Goal: Transaction & Acquisition: Subscribe to service/newsletter

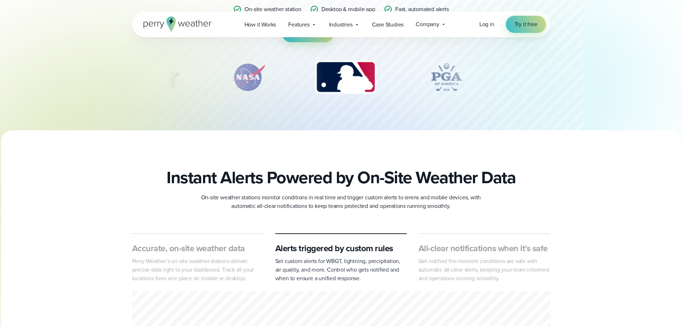
scroll to position [322, 0]
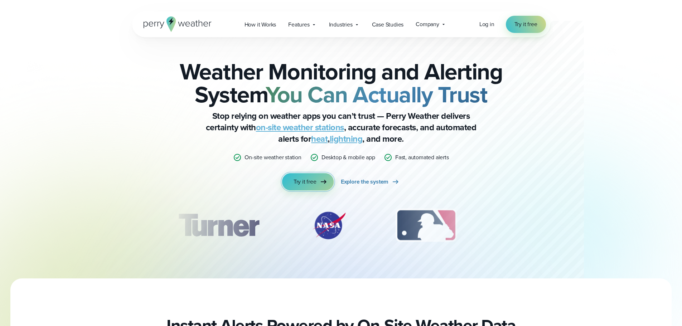
click at [316, 190] on link "Try it free" at bounding box center [308, 181] width 52 height 17
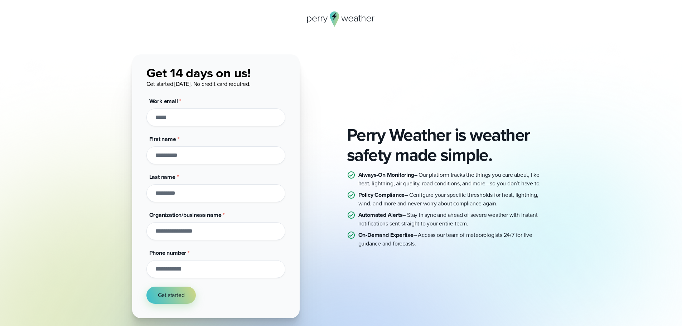
click at [134, 37] on div "Perry Weather is weather safety made simple. Always-On Monitoring – Our platfor…" at bounding box center [341, 198] width 682 height 396
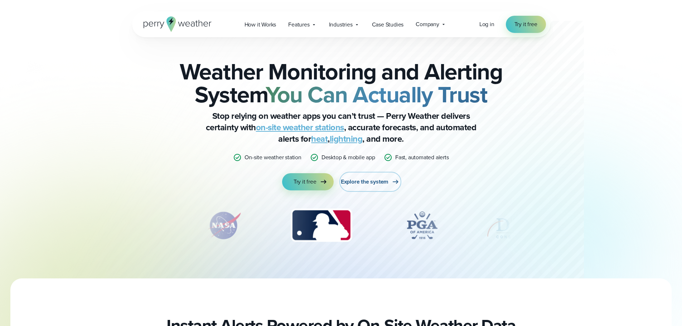
click at [364, 182] on span "Explore the system" at bounding box center [365, 182] width 48 height 9
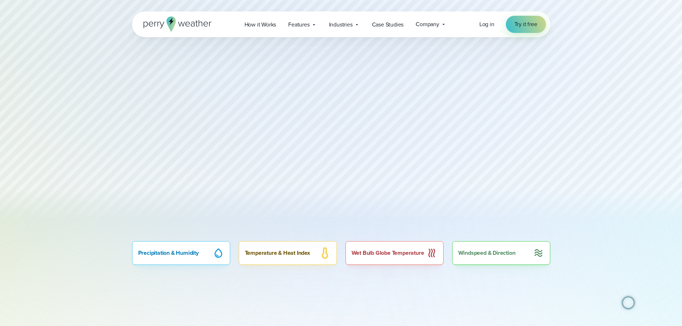
scroll to position [465, 0]
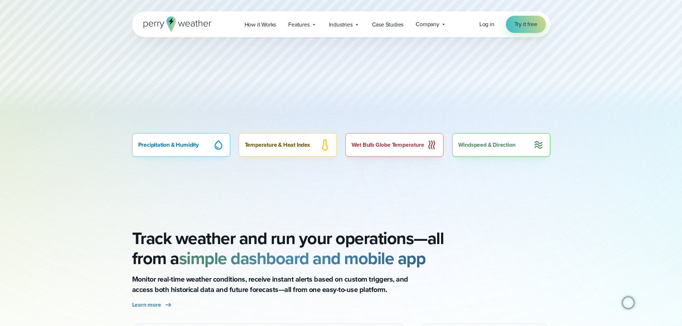
click at [327, 146] on div "Temperature & Heat Index" at bounding box center [288, 145] width 98 height 24
click at [494, 139] on div "Windspeed & Direction" at bounding box center [501, 145] width 98 height 24
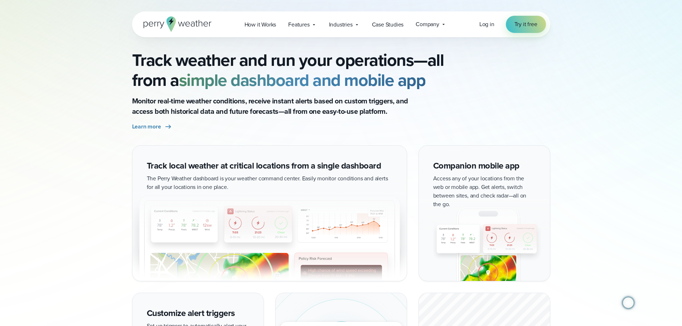
scroll to position [644, 0]
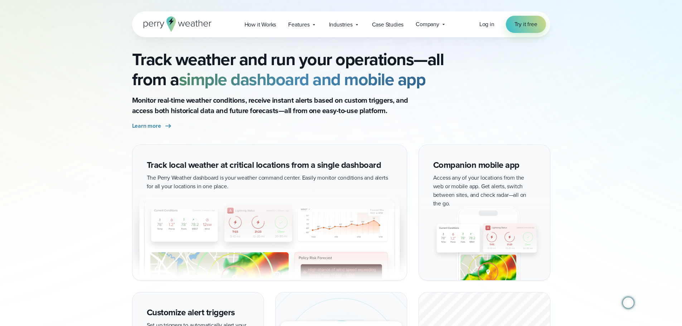
click at [281, 88] on strong "simple dashboard and mobile app" at bounding box center [302, 79] width 247 height 25
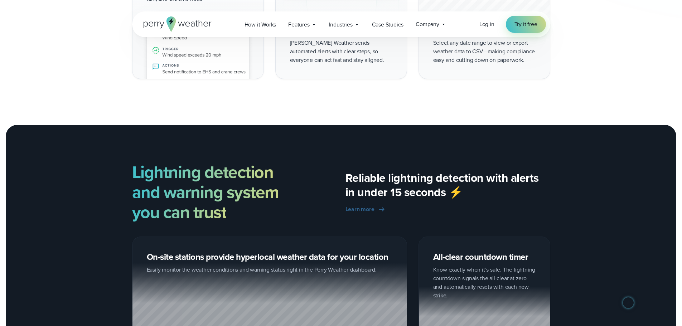
scroll to position [1074, 0]
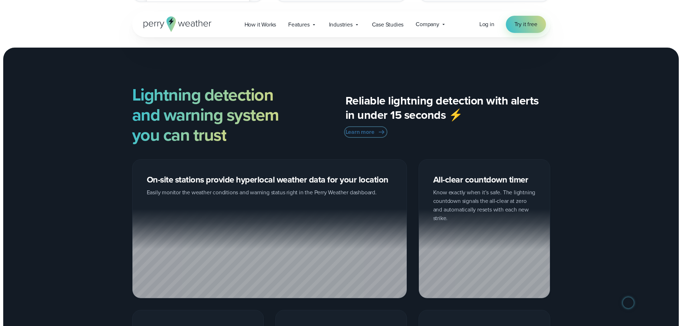
click at [361, 129] on span "Learn more" at bounding box center [359, 132] width 29 height 9
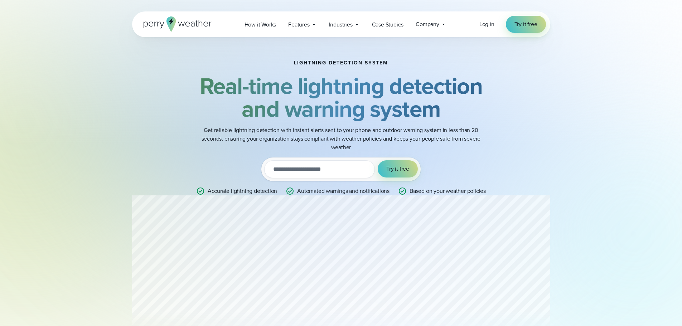
click at [354, 168] on input "email" at bounding box center [319, 169] width 111 height 18
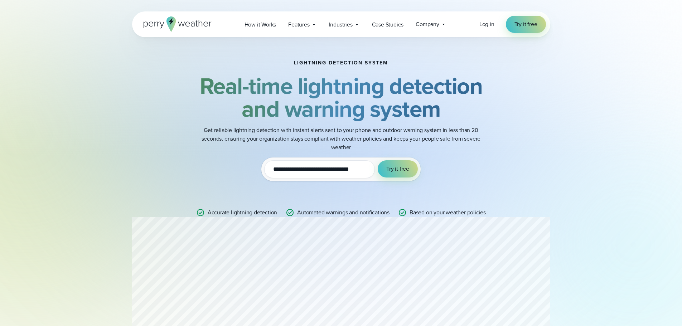
scroll to position [0, 0]
type input "**********"
click at [393, 167] on span "Try it free" at bounding box center [398, 169] width 23 height 9
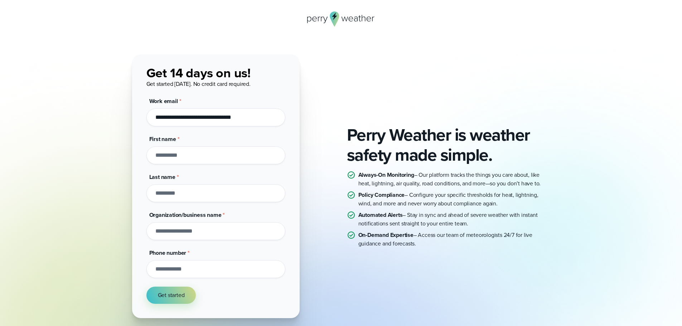
click at [235, 159] on input "First name *" at bounding box center [215, 155] width 139 height 18
type input "******"
type input "********"
type input "**********"
drag, startPoint x: 232, startPoint y: 232, endPoint x: 234, endPoint y: 228, distance: 4.7
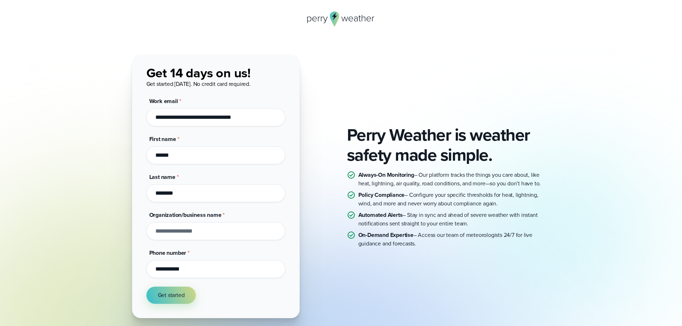
click at [234, 229] on input "Organization/business name *" at bounding box center [215, 231] width 139 height 18
type input "**********"
click at [183, 295] on span "Get started" at bounding box center [171, 295] width 27 height 9
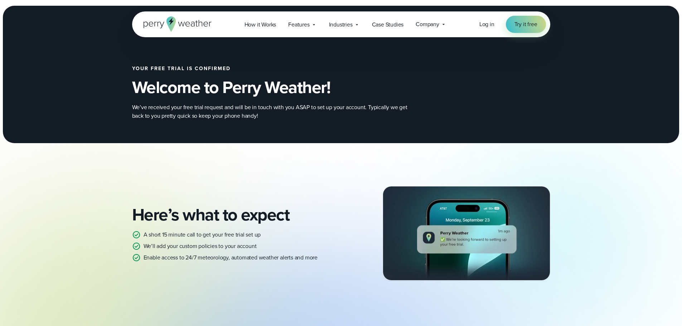
click at [499, 19] on div "Log in Try it free" at bounding box center [512, 24] width 67 height 17
click at [495, 22] on div "Log in Try it free" at bounding box center [512, 24] width 67 height 17
click at [490, 26] on span "Log in" at bounding box center [486, 24] width 15 height 8
